Goal: Transaction & Acquisition: Purchase product/service

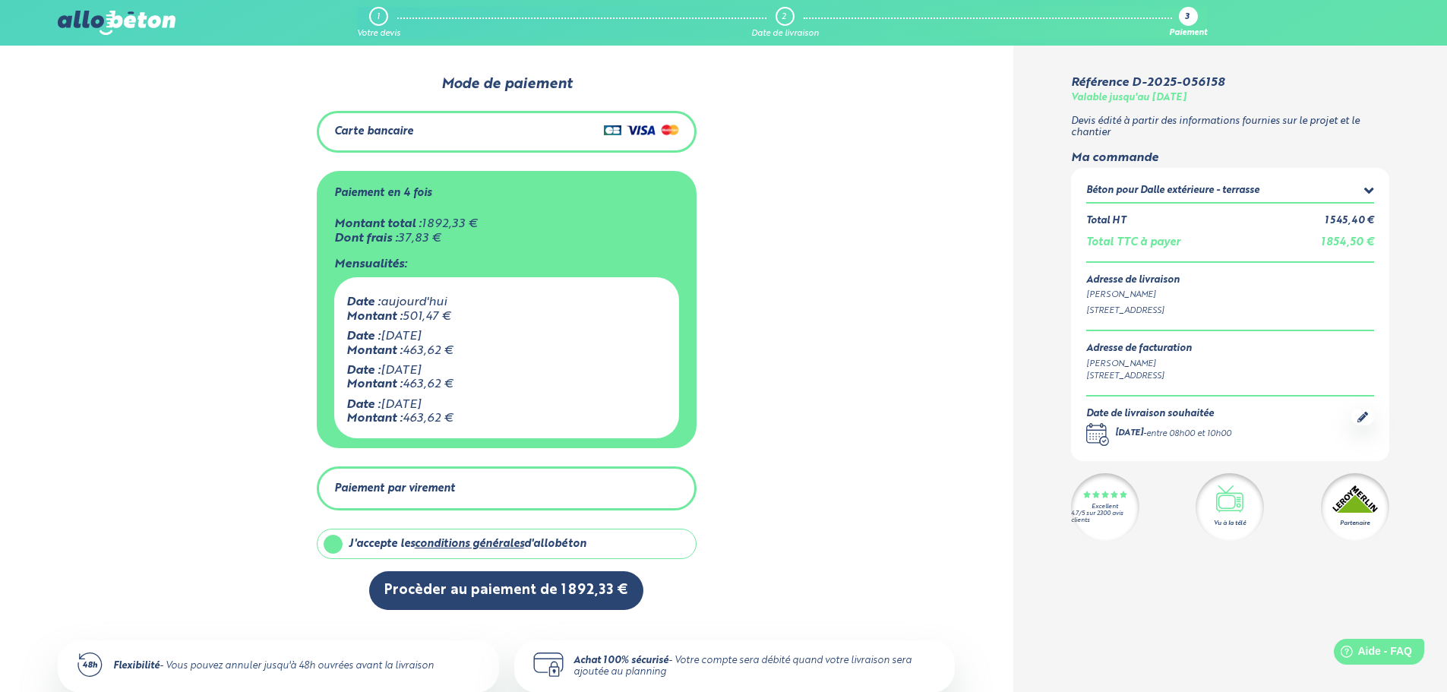
click at [1368, 186] on icon at bounding box center [1369, 190] width 10 height 15
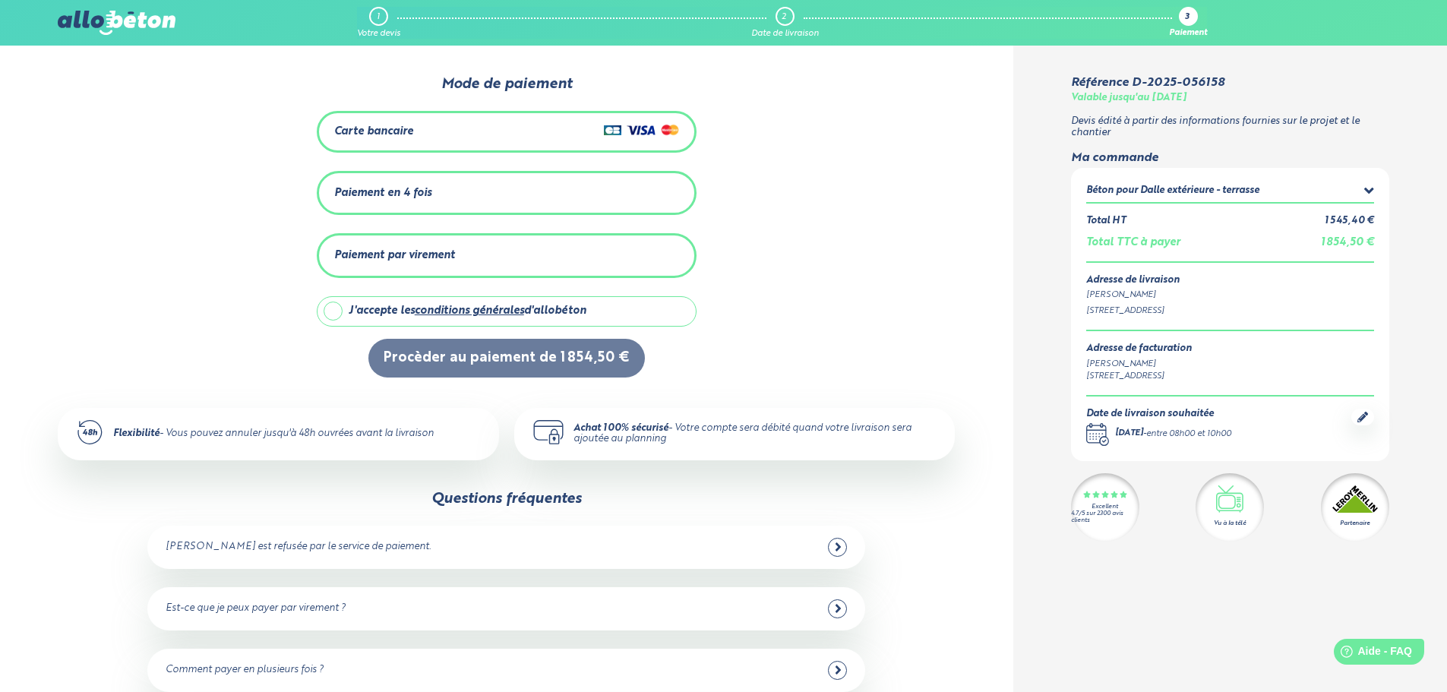
click at [395, 191] on div "Paiement en 4 fois" at bounding box center [382, 193] width 97 height 13
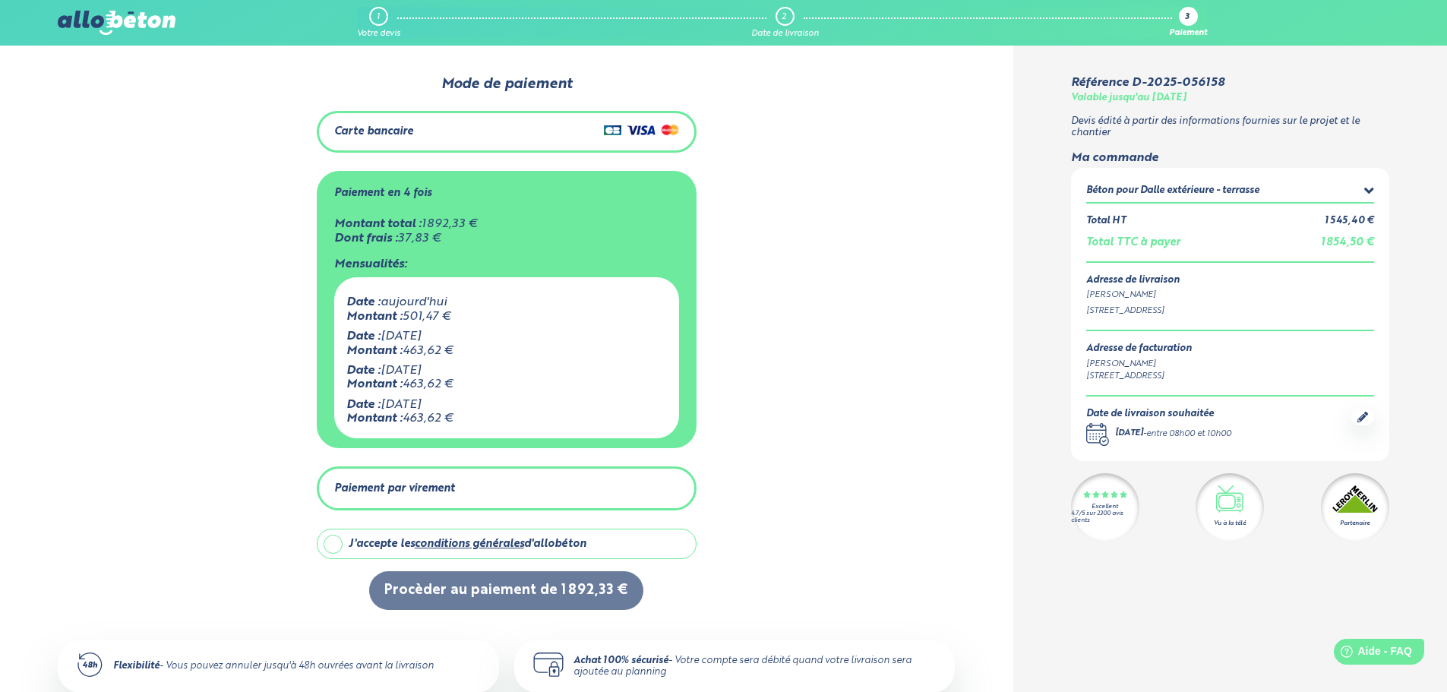
click at [330, 541] on label "J'accepte les conditions générales d'allobéton" at bounding box center [507, 544] width 380 height 30
checkbox input "true"
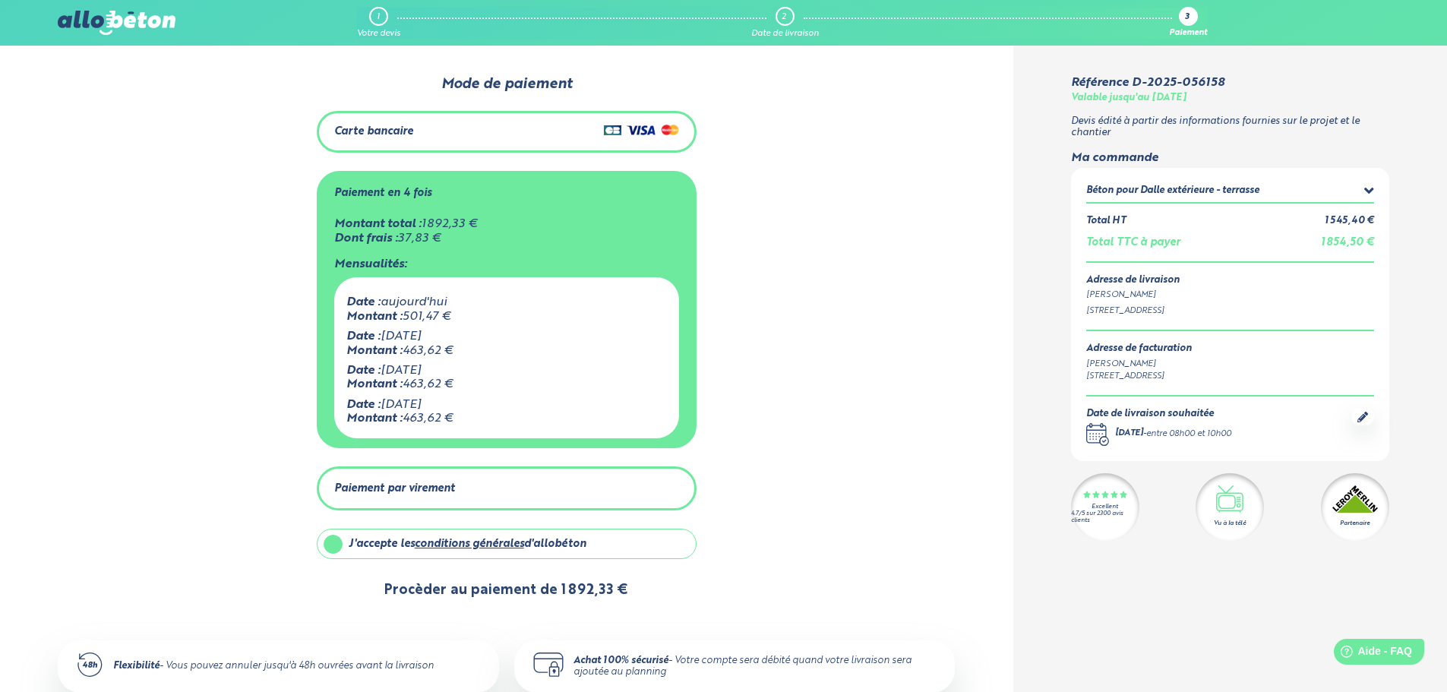
click at [469, 588] on button "Procèder au paiement de 1 892,33 €" at bounding box center [506, 590] width 274 height 39
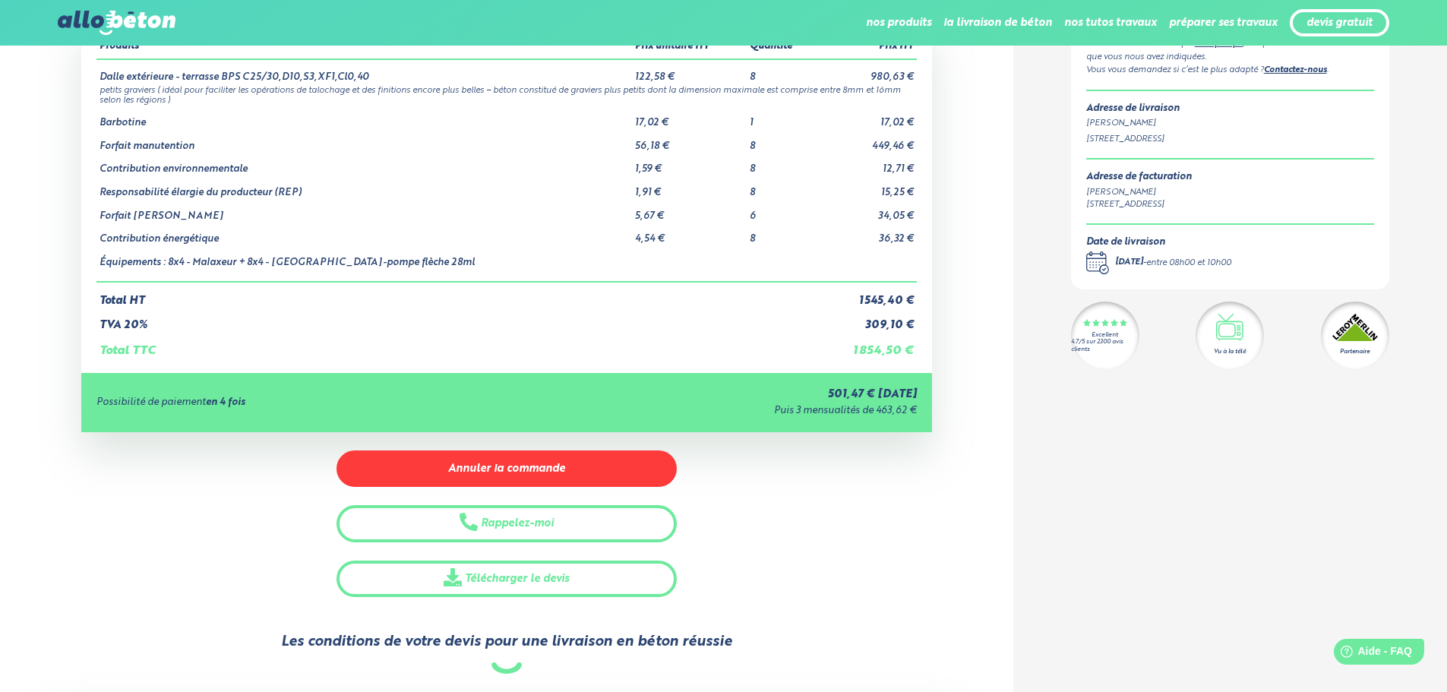
scroll to position [76, 0]
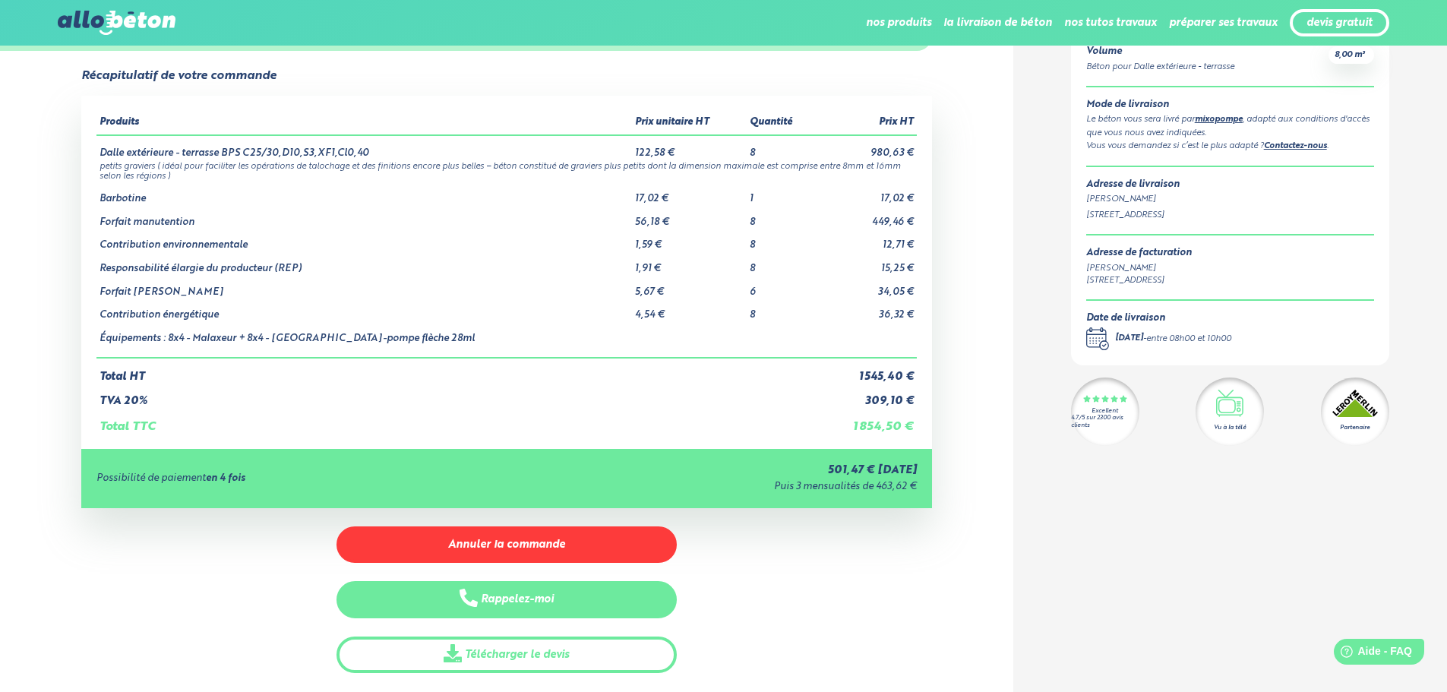
click at [500, 597] on button "Rappelez-moi" at bounding box center [506, 599] width 340 height 37
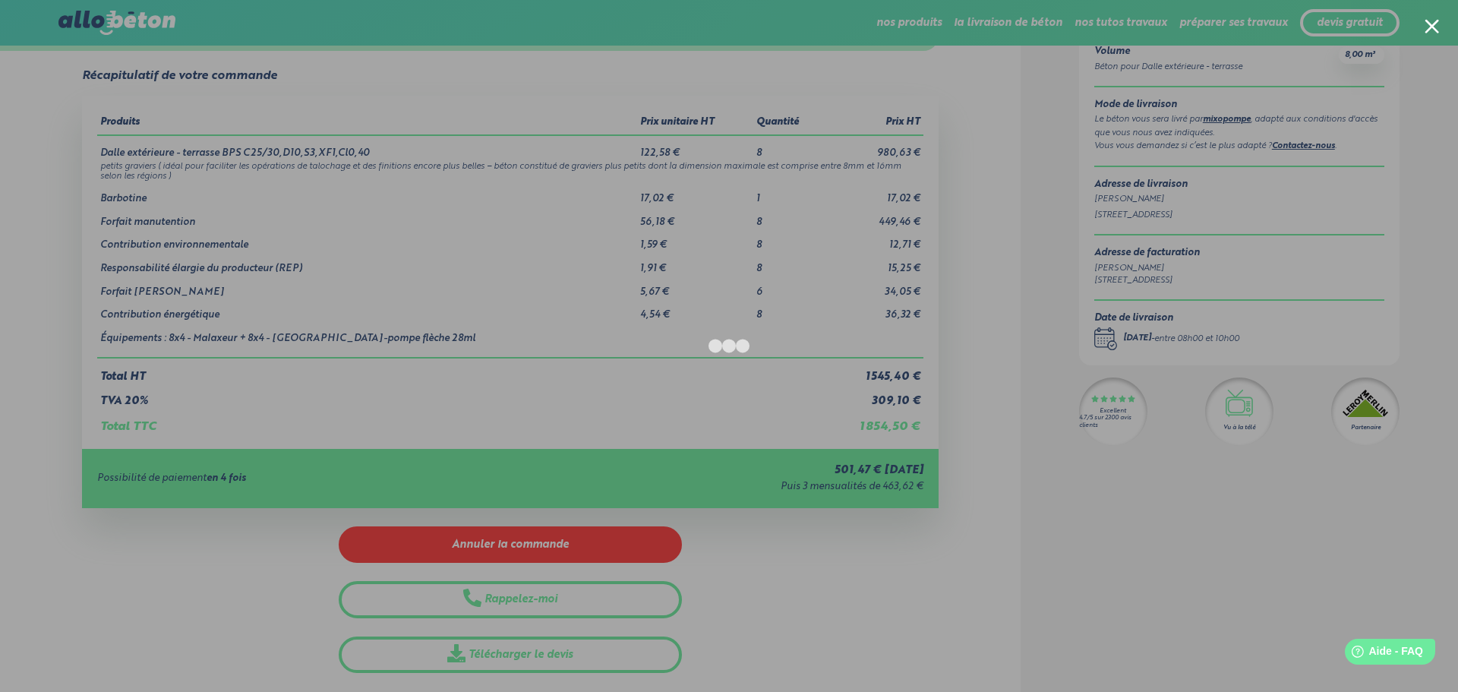
click at [1187, 535] on div at bounding box center [729, 346] width 1458 height 692
